Goal: Task Accomplishment & Management: Manage account settings

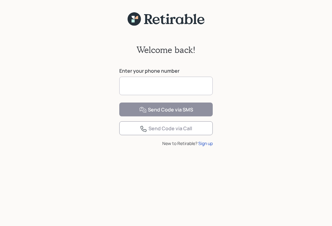
click at [177, 82] on input at bounding box center [166, 86] width 94 height 18
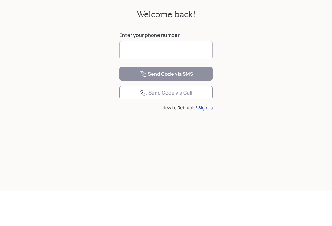
type input "**********"
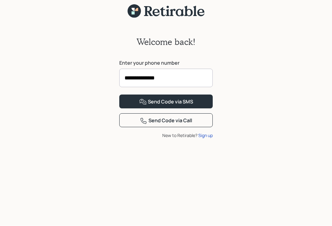
click at [189, 106] on div "Send Code via SMS" at bounding box center [166, 101] width 54 height 7
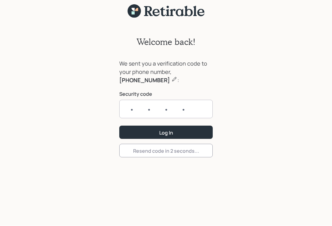
click at [124, 100] on input "text" at bounding box center [166, 109] width 94 height 18
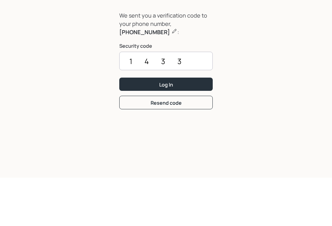
type input "1433"
click at [191, 126] on button "Log In" at bounding box center [166, 132] width 94 height 13
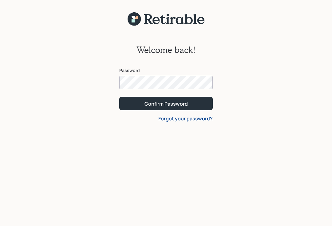
scroll to position [18, 0]
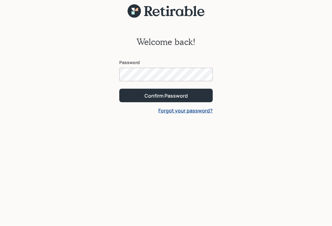
click at [186, 93] on div "Confirm Password" at bounding box center [166, 96] width 43 height 7
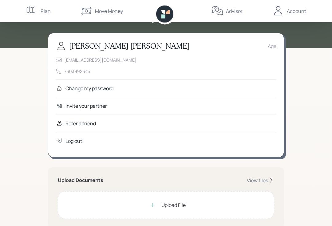
scroll to position [25, 0]
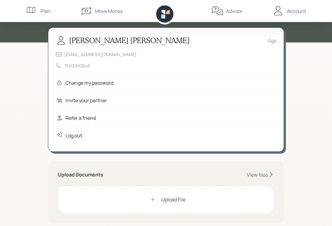
click at [241, 198] on div "Upload File" at bounding box center [166, 200] width 217 height 28
click at [265, 172] on div "View files" at bounding box center [257, 174] width 21 height 7
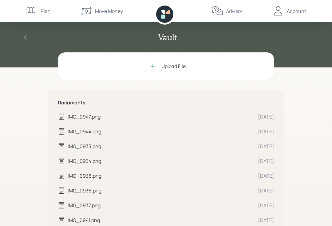
click at [94, 117] on div "IMG_0947.png" at bounding box center [160, 116] width 185 height 7
click at [93, 133] on div "IMG_0944.png" at bounding box center [160, 131] width 185 height 7
click at [99, 146] on div "IMG_0933.png" at bounding box center [160, 145] width 185 height 7
click at [69, 114] on div "IMG_0947.png" at bounding box center [160, 116] width 185 height 7
click at [299, 14] on div "Account" at bounding box center [296, 10] width 19 height 7
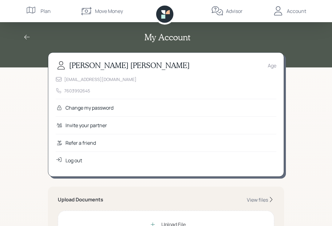
click at [77, 162] on div "Log out" at bounding box center [74, 160] width 17 height 7
click at [74, 161] on div "Log out" at bounding box center [74, 160] width 17 height 7
